Goal: Find specific page/section: Find specific page/section

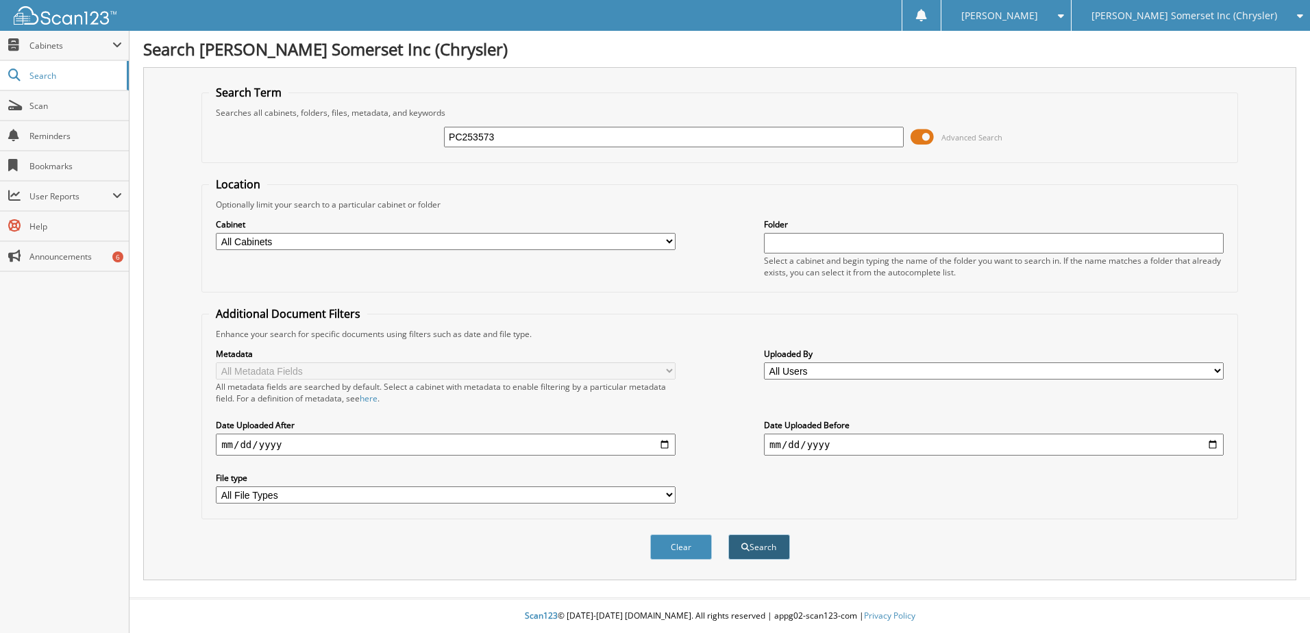
type input "PC253573"
click at [775, 549] on button "Search" at bounding box center [759, 546] width 62 height 25
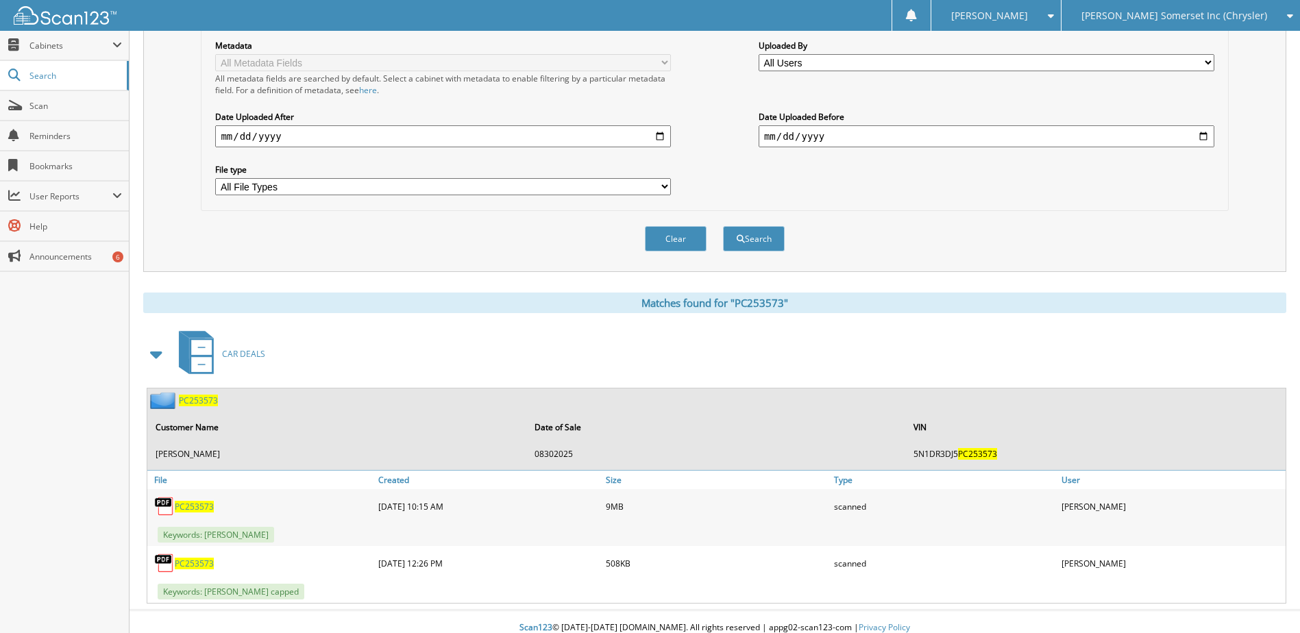
scroll to position [321, 0]
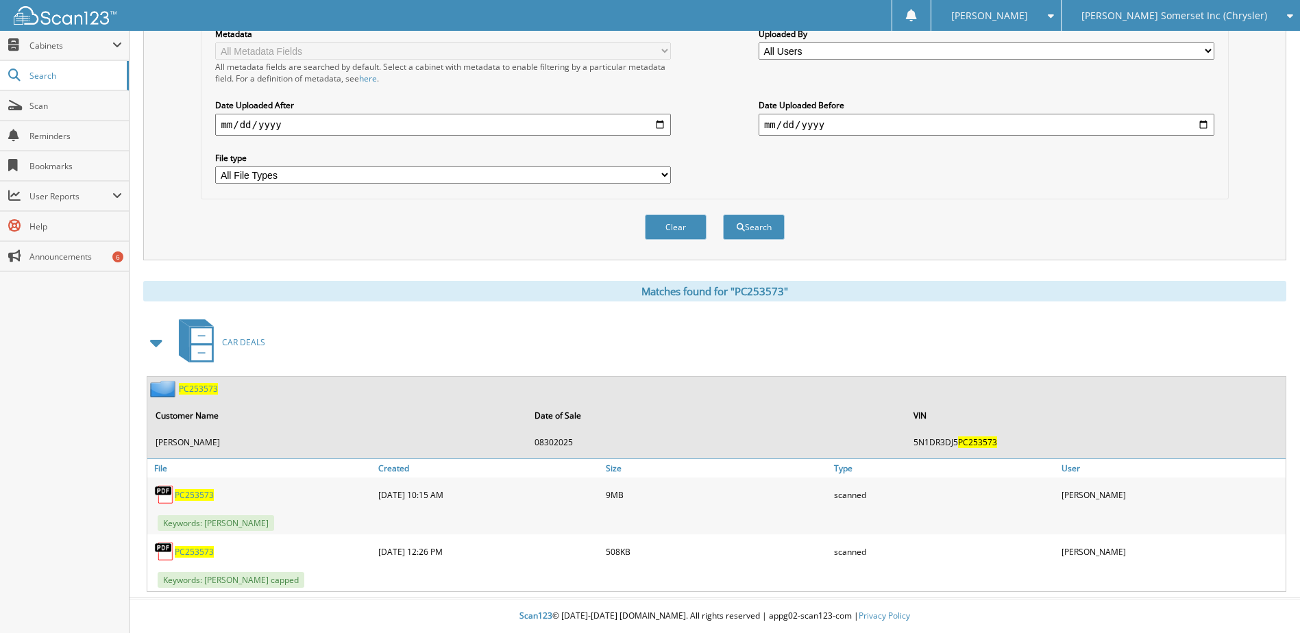
click at [192, 489] on link "PC253573" at bounding box center [194, 495] width 39 height 12
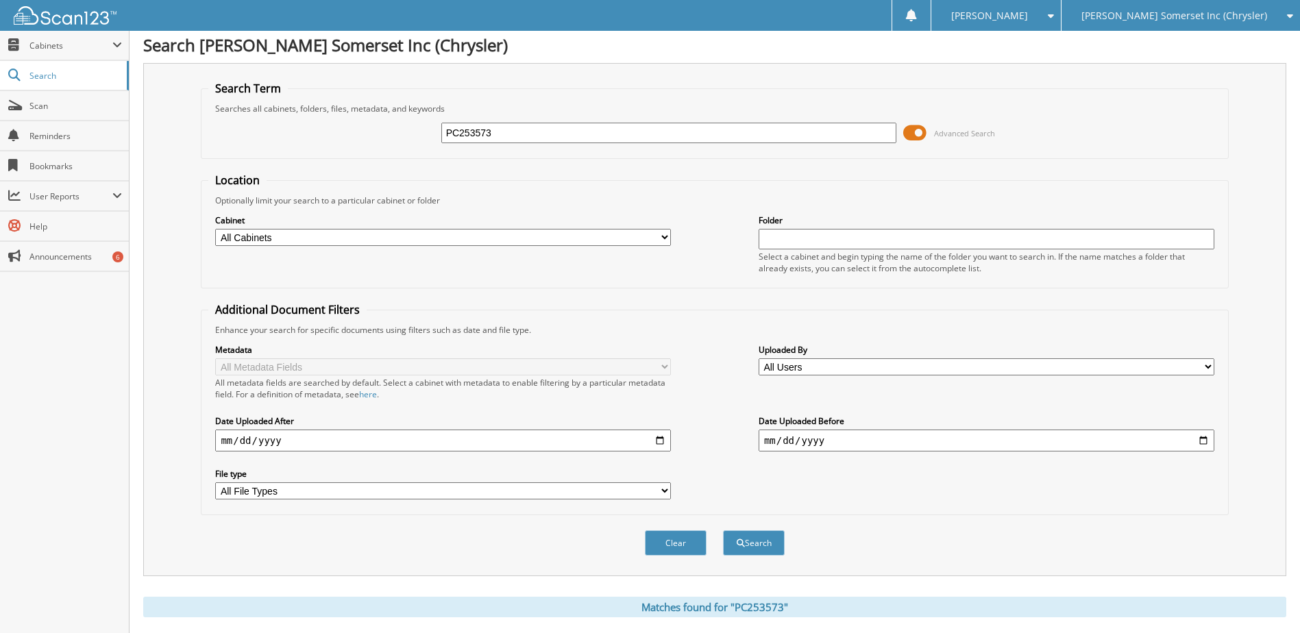
scroll to position [0, 0]
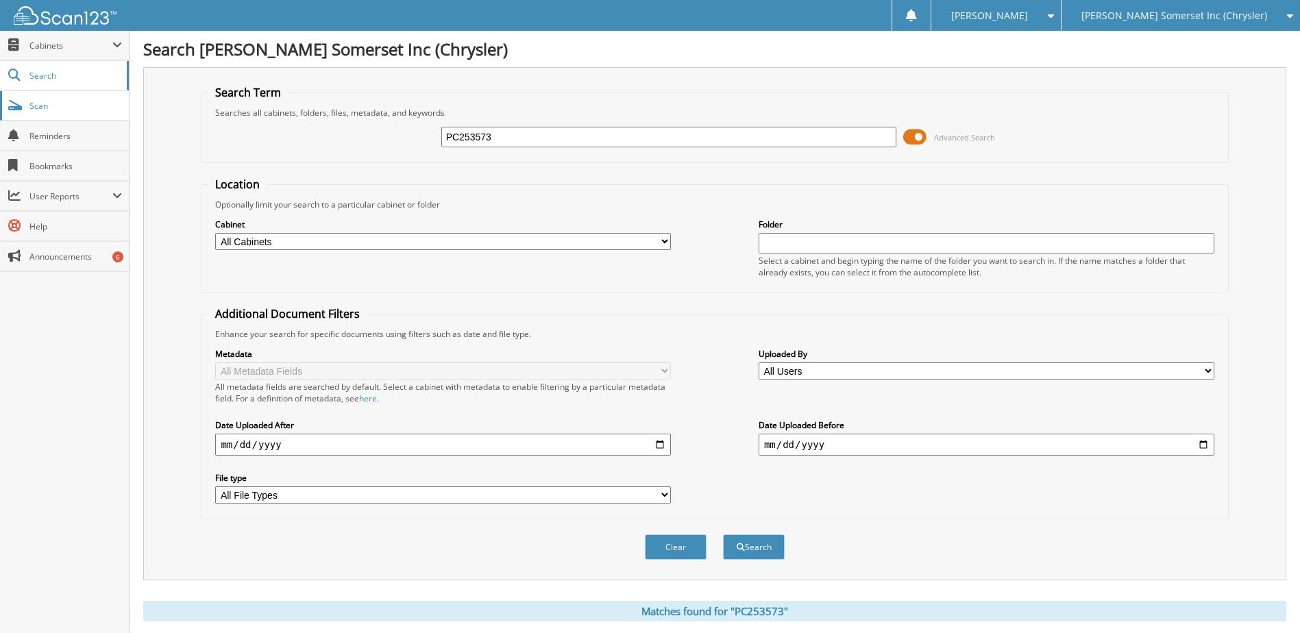
click at [40, 112] on link "Scan" at bounding box center [64, 105] width 129 height 29
